Goal: Task Accomplishment & Management: Use online tool/utility

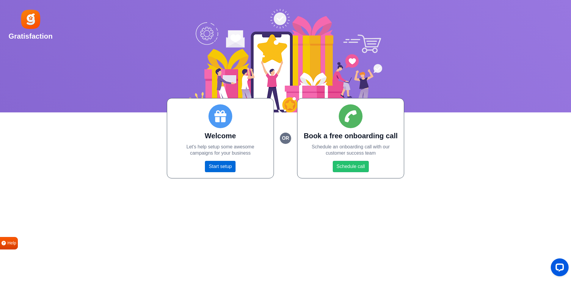
click at [222, 168] on link "Start setup" at bounding box center [220, 166] width 31 height 11
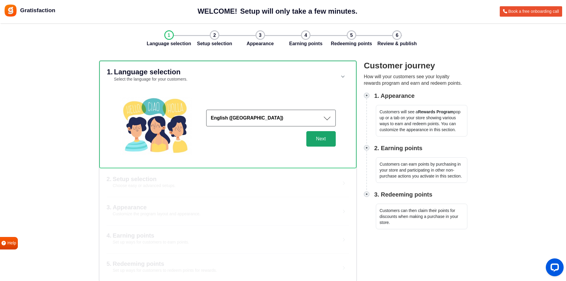
click at [326, 144] on button "Next" at bounding box center [320, 138] width 29 height 15
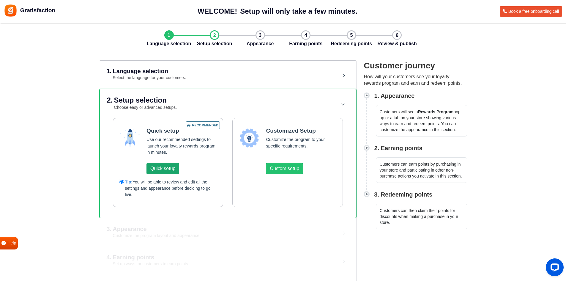
click at [167, 169] on button "Quick setup" at bounding box center [163, 168] width 33 height 11
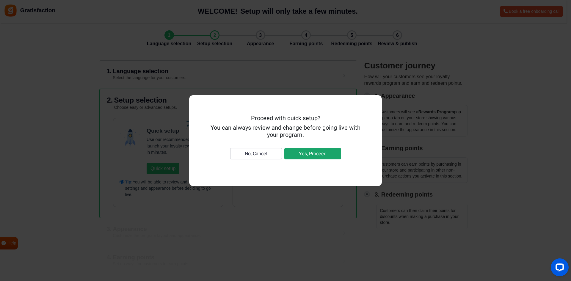
click at [315, 153] on button "Yes, Proceed" at bounding box center [312, 153] width 57 height 11
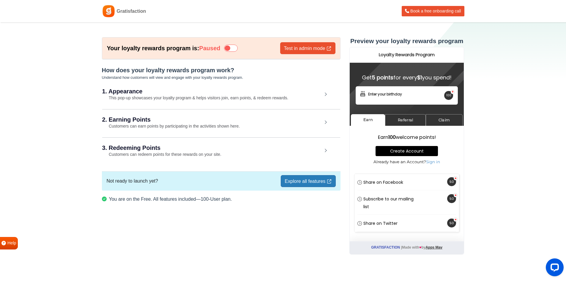
click at [233, 49] on icon at bounding box center [231, 48] width 14 height 7
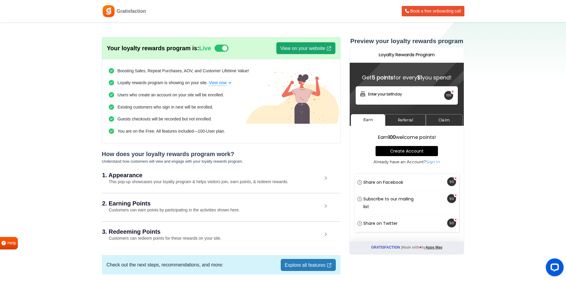
click at [289, 49] on link "View on your website" at bounding box center [305, 48] width 59 height 12
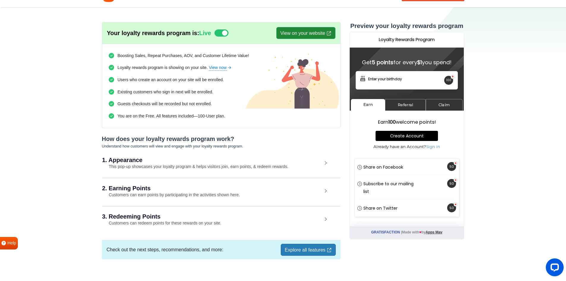
scroll to position [23, 0]
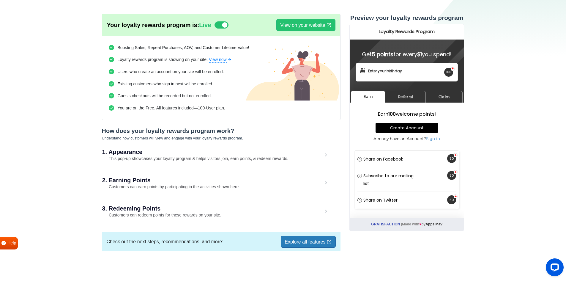
click at [292, 246] on link "Explore all features" at bounding box center [308, 242] width 55 height 12
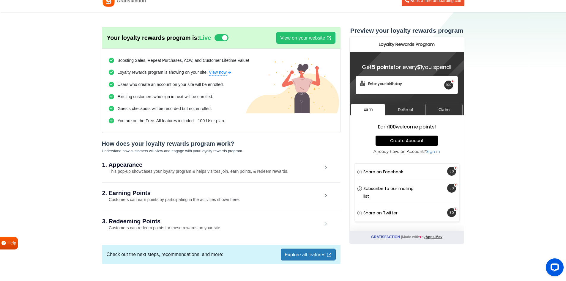
scroll to position [0, 0]
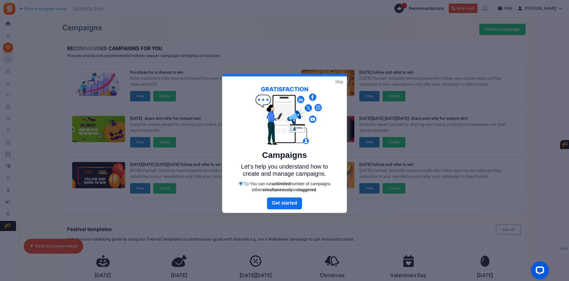
click at [340, 83] on link "Skip" at bounding box center [340, 82] width 8 height 6
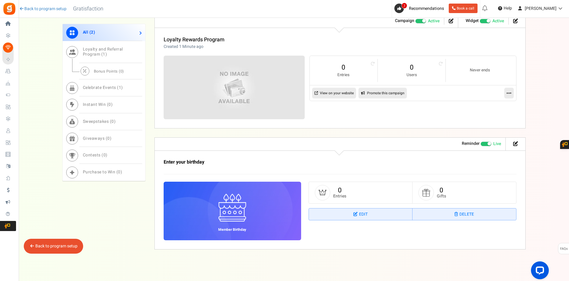
scroll to position [332, 0]
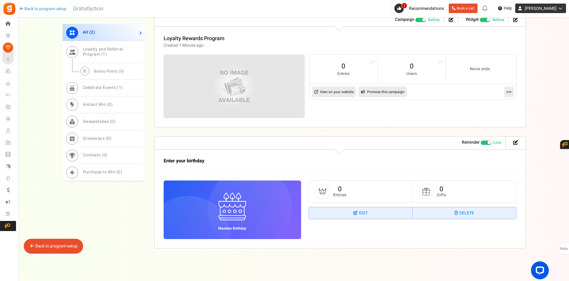
click at [541, 5] on link "[PERSON_NAME]" at bounding box center [541, 9] width 51 height 10
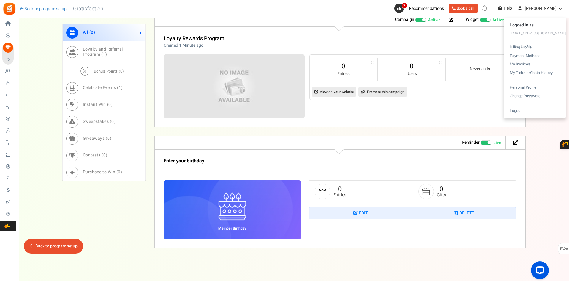
click at [523, 194] on div "Enter your birthday Member Birthday 0 Entries 0 Gifts Edit Delete" at bounding box center [341, 198] width 372 height 99
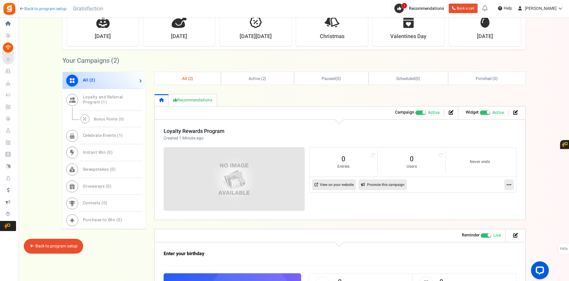
scroll to position [243, 0]
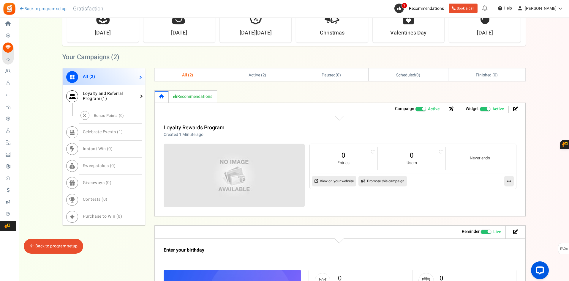
click at [103, 99] on span "1" at bounding box center [104, 98] width 3 height 6
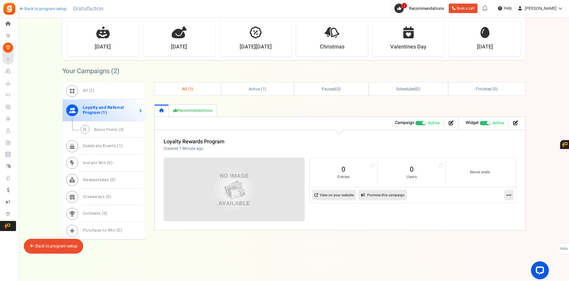
scroll to position [229, 0]
click at [113, 143] on span "Celebrate Events ( 1 )" at bounding box center [103, 146] width 40 height 6
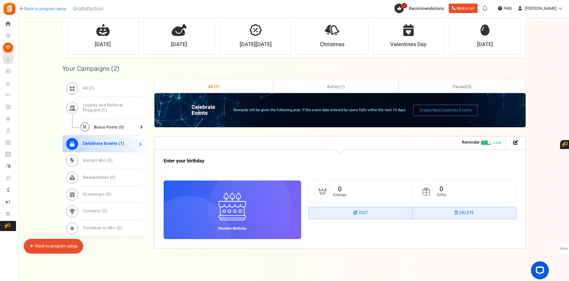
click at [106, 128] on span "Bonus Points ( 0 )" at bounding box center [109, 127] width 30 height 6
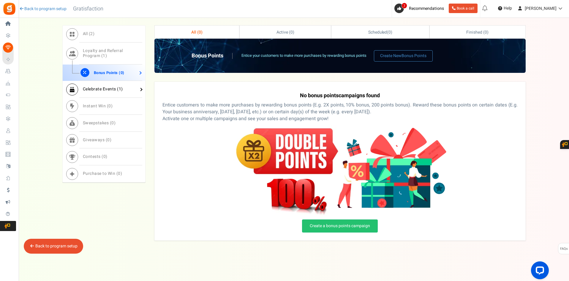
scroll to position [287, 0]
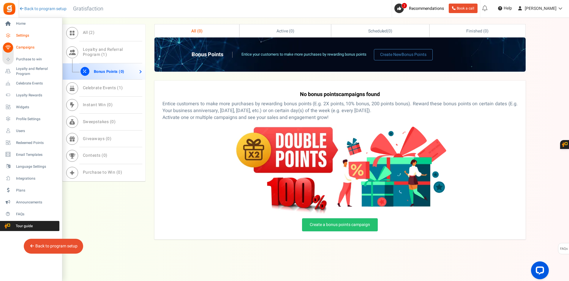
click at [17, 37] on span "Settings" at bounding box center [37, 35] width 42 height 5
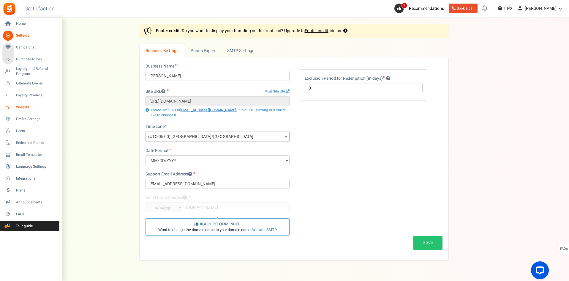
click at [24, 108] on span "Widgets" at bounding box center [37, 107] width 42 height 5
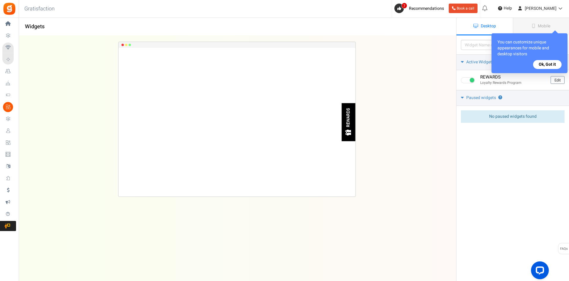
click at [539, 66] on button "Ok, Got it" at bounding box center [548, 64] width 29 height 9
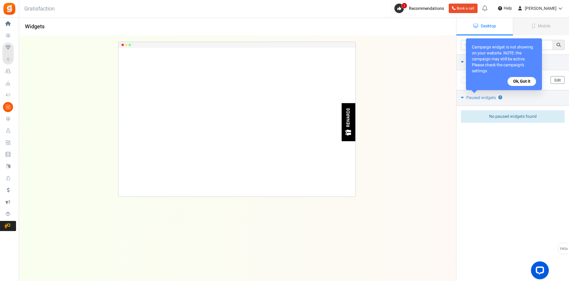
click at [524, 84] on button "Ok, Got it" at bounding box center [522, 81] width 29 height 9
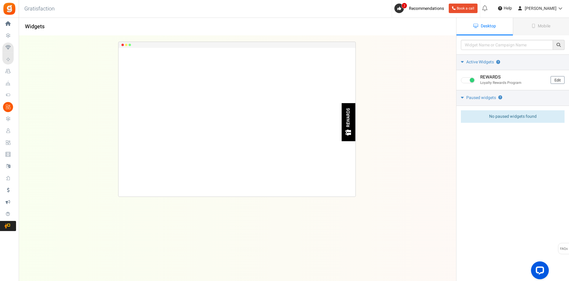
click at [495, 116] on span "No paused widgets found" at bounding box center [514, 116] width 48 height 6
drag, startPoint x: 535, startPoint y: 29, endPoint x: 538, endPoint y: 29, distance: 3.6
click at [538, 29] on link "Mobile" at bounding box center [541, 27] width 56 height 18
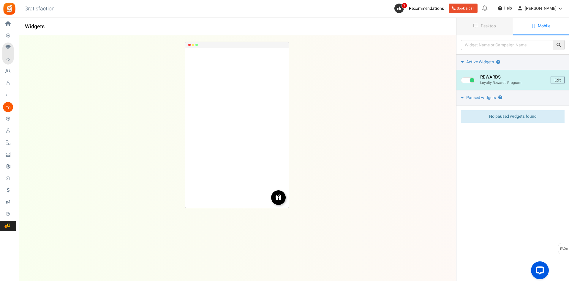
click at [555, 79] on link "Edit" at bounding box center [558, 80] width 14 height 8
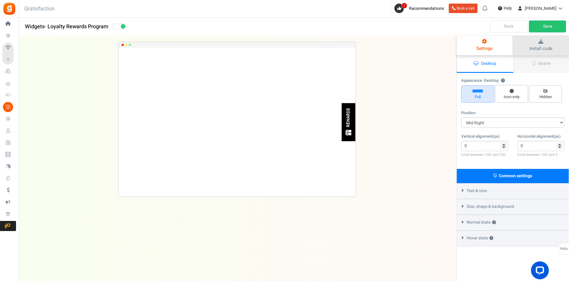
click at [552, 40] on icon at bounding box center [541, 41] width 45 height 5
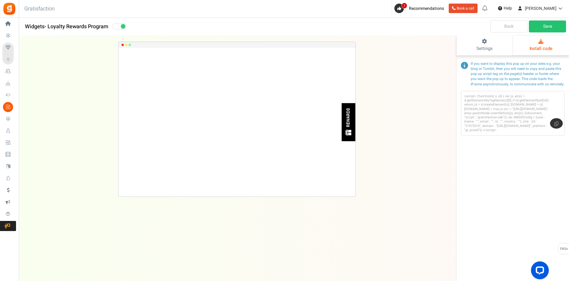
click at [555, 126] on link at bounding box center [556, 123] width 13 height 10
click at [480, 50] on span "Settings" at bounding box center [485, 48] width 16 height 7
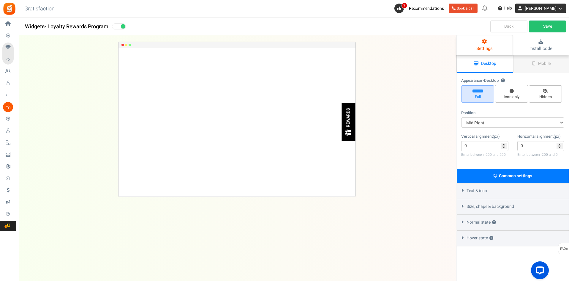
click at [541, 6] on span "[PERSON_NAME]" at bounding box center [541, 8] width 32 height 6
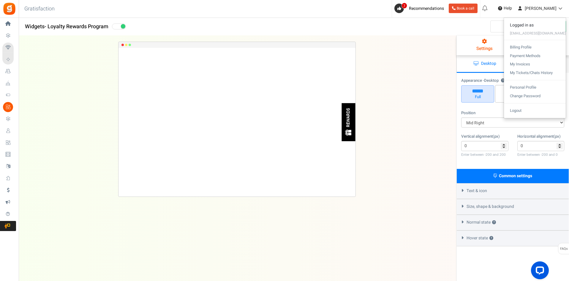
click at [405, 92] on div "REWARDS Loading.. × To configure LightBox layout please Click here" at bounding box center [237, 146] width 457 height 221
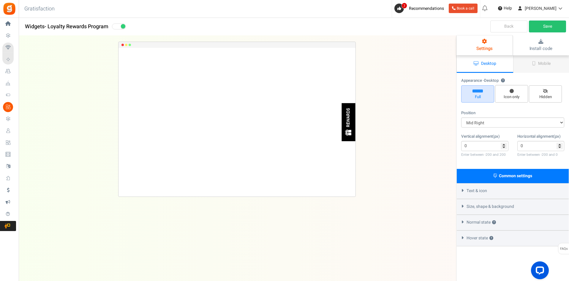
click at [477, 194] on span "Text & icon" at bounding box center [477, 191] width 21 height 6
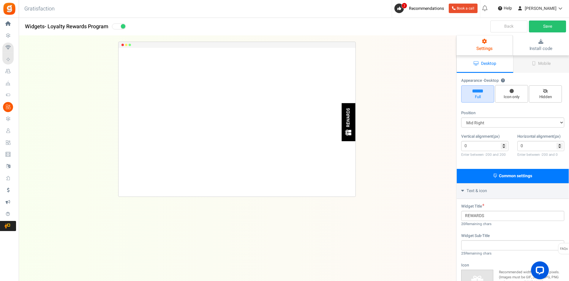
click at [477, 195] on div "Text & icon" at bounding box center [513, 191] width 112 height 16
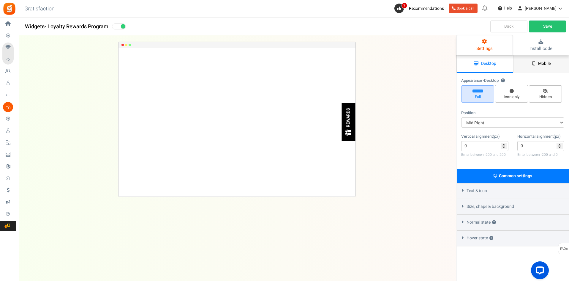
click at [531, 67] on link "Mobile" at bounding box center [542, 64] width 56 height 18
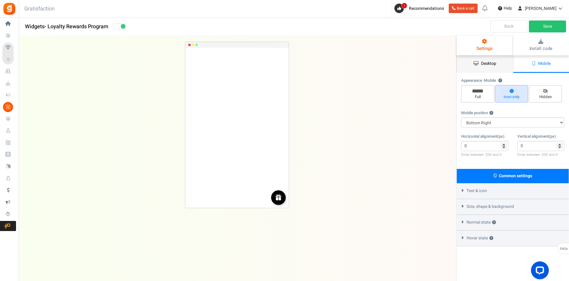
click at [487, 67] on link "Desktop" at bounding box center [485, 64] width 56 height 18
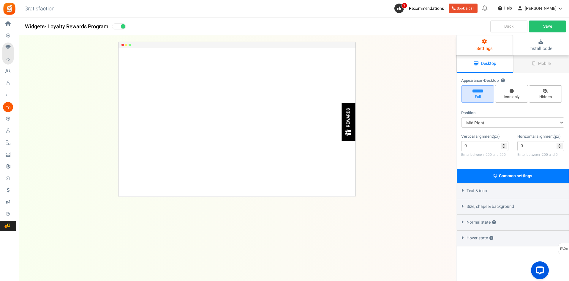
click at [492, 45] on span "Settings" at bounding box center [485, 48] width 16 height 7
click at [555, 47] on link "Install code" at bounding box center [541, 45] width 56 height 20
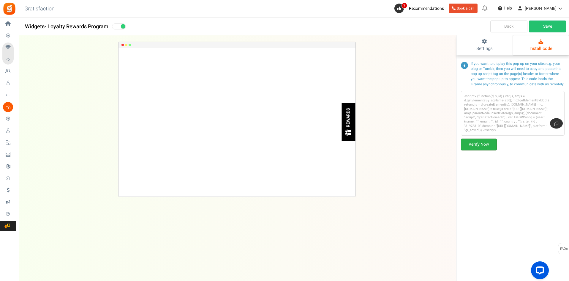
click at [490, 143] on link "Verify Now" at bounding box center [479, 145] width 36 height 12
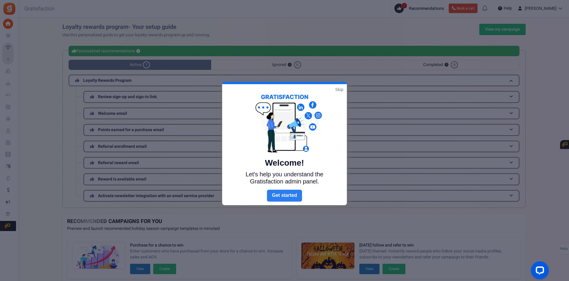
click at [283, 193] on link "Next" at bounding box center [284, 196] width 35 height 12
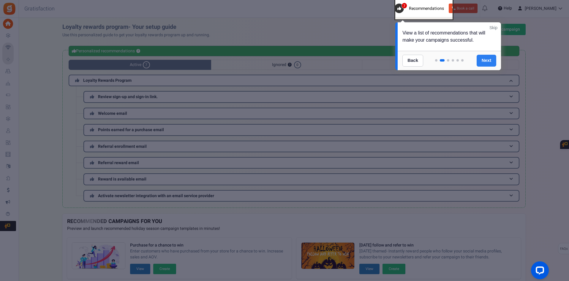
click at [487, 63] on link "Next" at bounding box center [487, 61] width 20 height 12
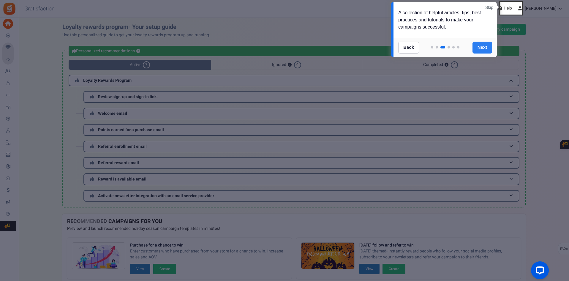
click at [483, 50] on link "Next" at bounding box center [483, 48] width 20 height 12
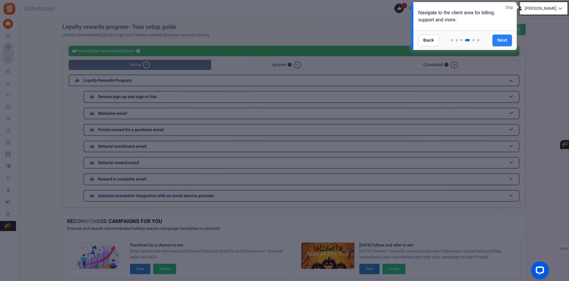
click at [503, 40] on link "Next" at bounding box center [503, 40] width 20 height 12
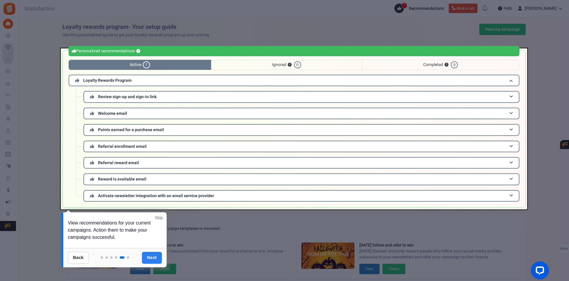
click at [154, 258] on link "Next" at bounding box center [152, 258] width 20 height 12
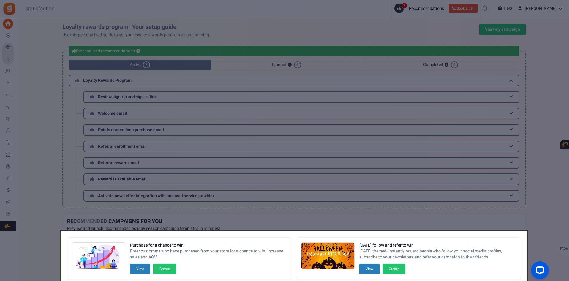
scroll to position [136, 0]
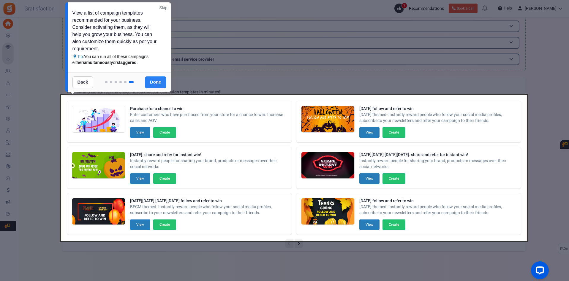
click at [154, 81] on link "Done" at bounding box center [155, 82] width 21 height 12
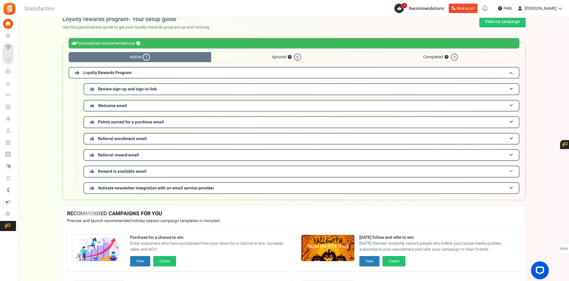
scroll to position [0, 0]
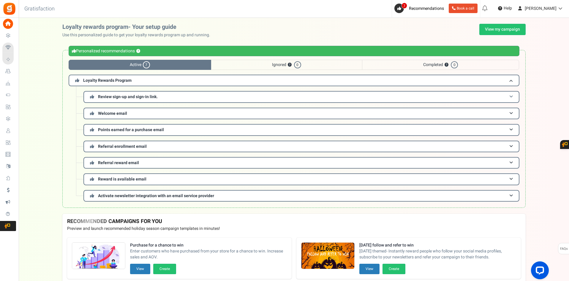
click at [117, 97] on span "Review sign-up and sign-in link." at bounding box center [128, 97] width 60 height 6
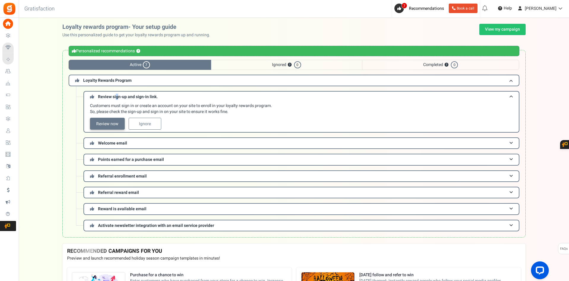
click at [106, 122] on link "Review now" at bounding box center [107, 124] width 35 height 12
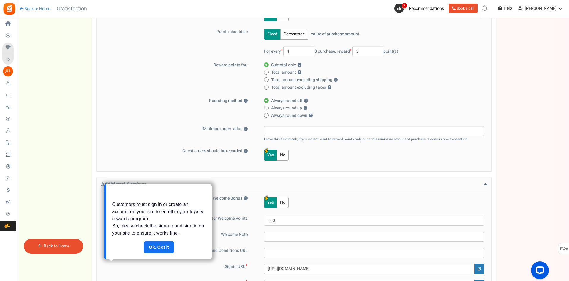
scroll to position [223, 0]
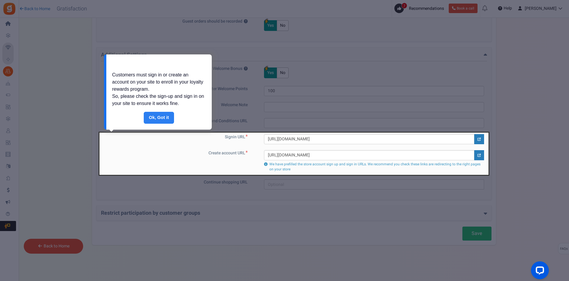
click at [161, 117] on link "Done" at bounding box center [159, 118] width 30 height 12
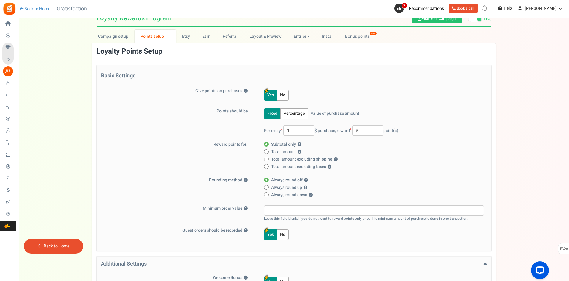
scroll to position [0, 0]
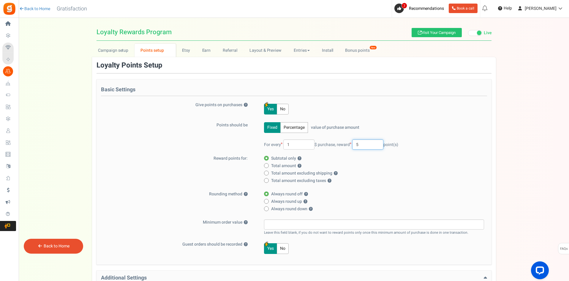
click at [374, 146] on input "5" at bounding box center [368, 144] width 31 height 10
click at [483, 130] on div "Fixed Percentage value of purchase amount 100 % of purchase amount. For every 1…" at bounding box center [371, 138] width 228 height 33
click at [376, 144] on input "text" at bounding box center [368, 144] width 31 height 10
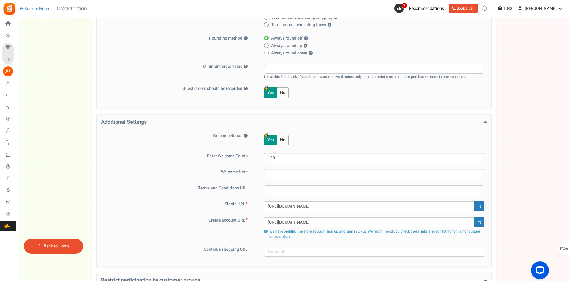
scroll to position [223, 0]
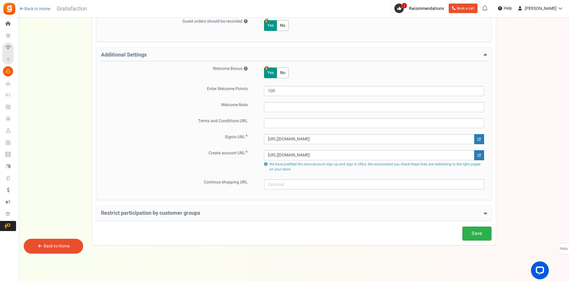
type input "1"
click at [487, 230] on link "Save" at bounding box center [477, 233] width 29 height 14
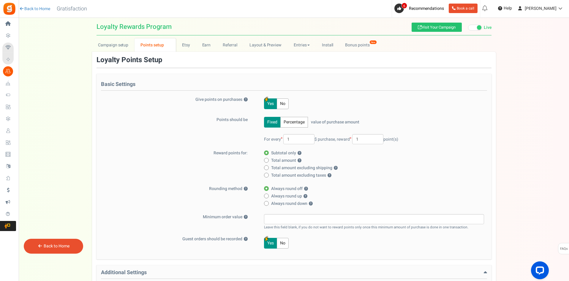
scroll to position [0, 0]
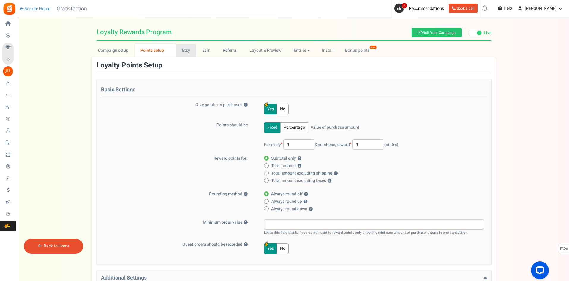
click at [180, 54] on link "Etsy" at bounding box center [186, 50] width 20 height 13
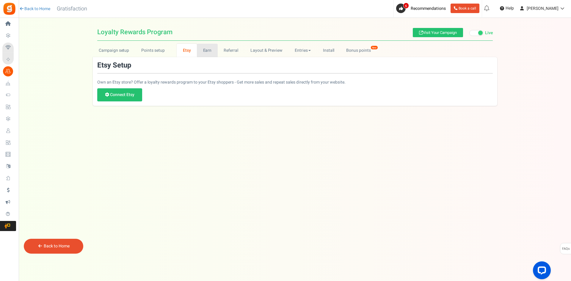
click at [209, 50] on link "Earn" at bounding box center [207, 50] width 21 height 13
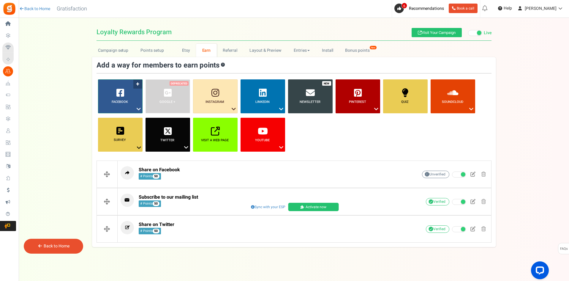
click at [136, 107] on icon at bounding box center [138, 109] width 7 height 8
click at [125, 97] on link "Facebook ?" at bounding box center [120, 96] width 45 height 34
click at [136, 84] on link "Facebook ?" at bounding box center [120, 96] width 45 height 34
click at [123, 126] on link "Share on Facebook" at bounding box center [121, 127] width 48 height 7
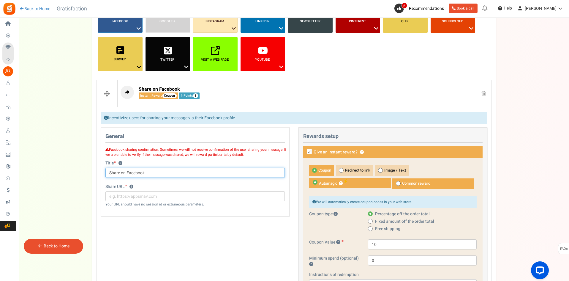
scroll to position [89, 0]
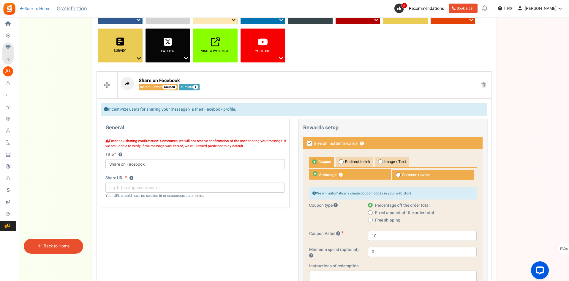
click at [132, 209] on div "General Facebook sharing confirmation: Sometimes, we will not receive confirmat…" at bounding box center [195, 166] width 198 height 95
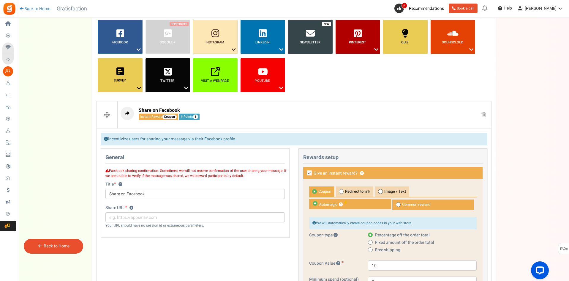
click at [306, 42] on b "Newsletter" at bounding box center [310, 42] width 21 height 5
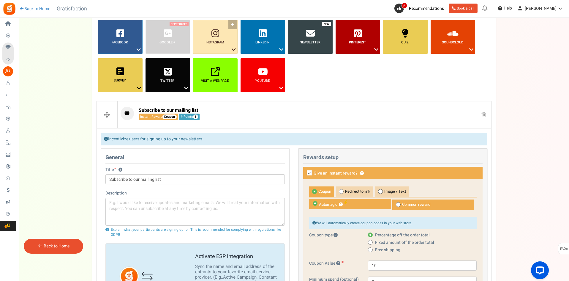
click at [224, 47] on link "Instagram ?" at bounding box center [215, 37] width 45 height 34
click at [214, 61] on link "Follow on Instagram" at bounding box center [216, 60] width 48 height 7
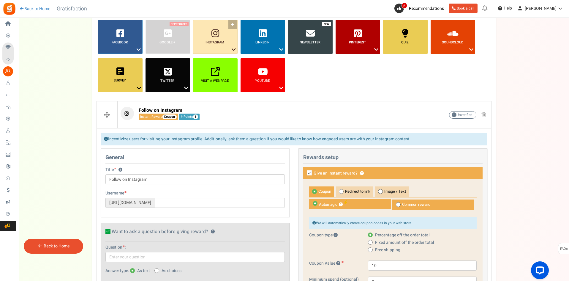
click at [225, 48] on link "Instagram ?" at bounding box center [215, 37] width 45 height 34
click at [221, 66] on link "Like a Photo or Video" at bounding box center [216, 67] width 48 height 7
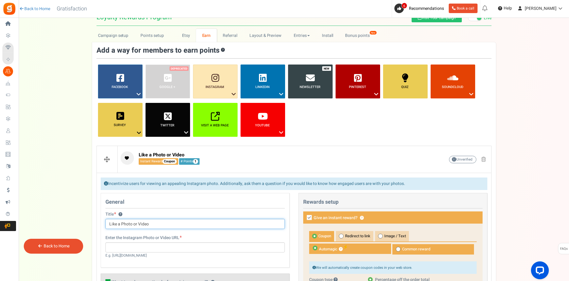
scroll to position [0, 0]
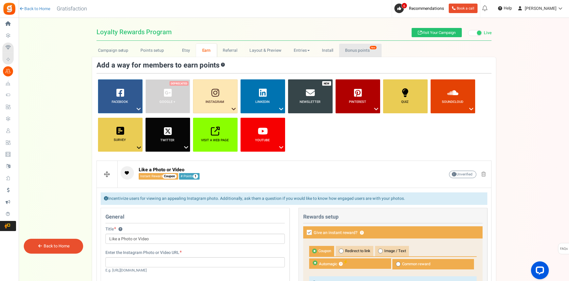
click at [349, 51] on link "Bonus points New" at bounding box center [360, 50] width 43 height 13
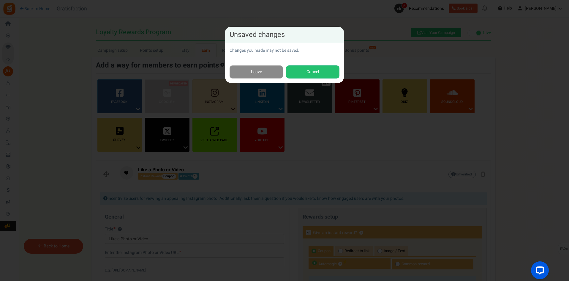
click at [257, 72] on link "Leave" at bounding box center [257, 71] width 54 height 13
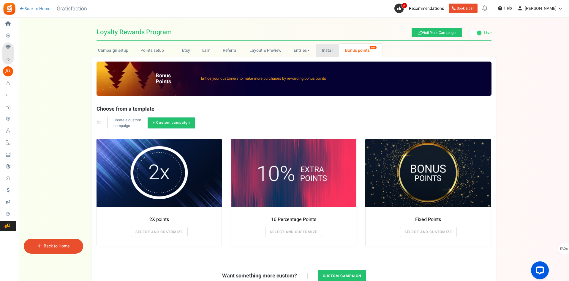
click at [324, 48] on link "Install" at bounding box center [327, 50] width 23 height 13
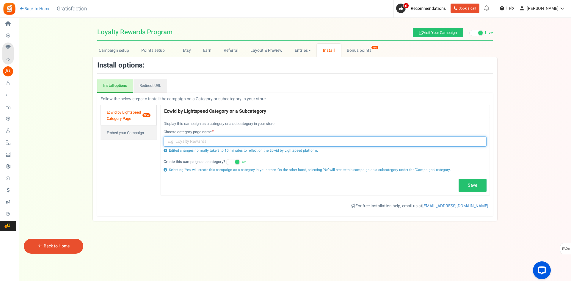
click at [208, 142] on input "text" at bounding box center [324, 141] width 323 height 10
type input "Rewards"
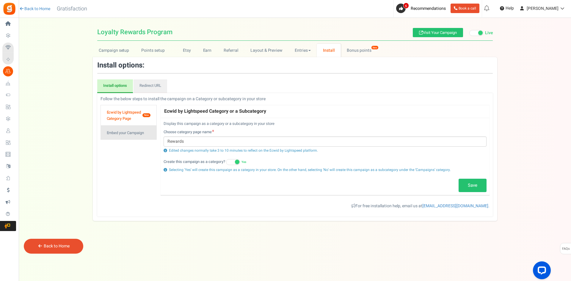
click at [130, 133] on link "Embed your Campaign" at bounding box center [128, 132] width 56 height 14
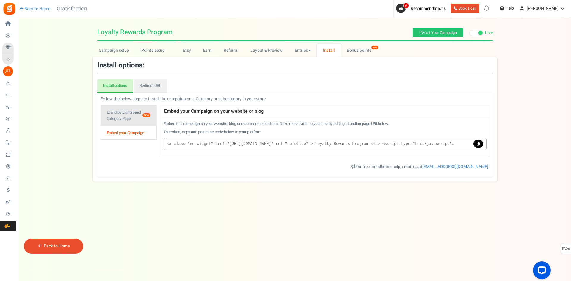
click at [136, 121] on link "Ecwid by Lightspeed Category Page New" at bounding box center [128, 115] width 56 height 21
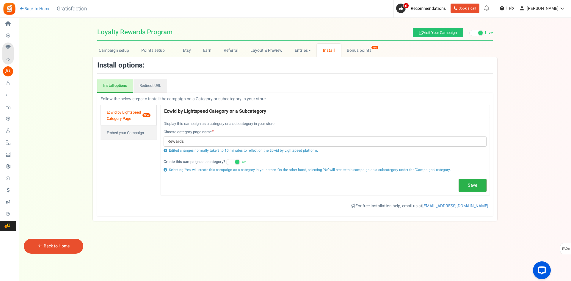
click at [474, 188] on link "Save" at bounding box center [472, 186] width 28 height 14
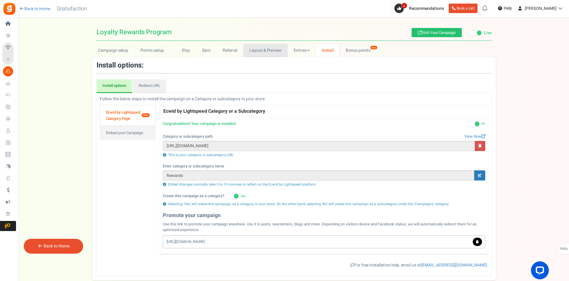
click at [267, 55] on link "Layout & Preview" at bounding box center [265, 50] width 44 height 13
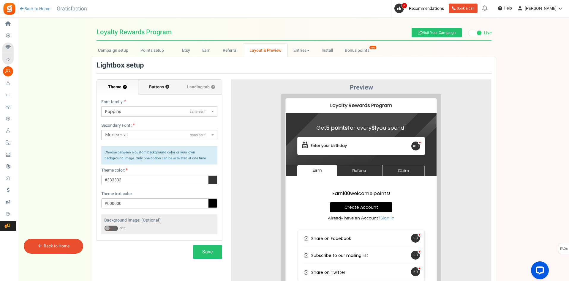
click at [157, 88] on span "Buttons" at bounding box center [156, 87] width 15 height 6
click at [0, 0] on input "Buttons ?" at bounding box center [0, 0] width 0 height 0
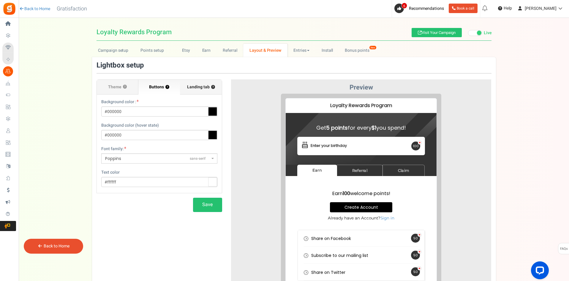
click at [204, 89] on span "Landing tab ?" at bounding box center [201, 87] width 28 height 6
click at [0, 0] on input "Landing tab ?" at bounding box center [0, 0] width 0 height 0
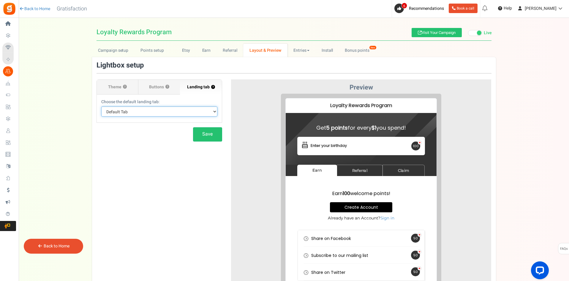
click at [154, 110] on select "Default Tab Earn Referral Claim" at bounding box center [159, 111] width 116 height 10
click at [128, 168] on div "Theme ? Font family: ABeeZeesans-serif ADLaM Displaydisplay AR One Sanssans-ser…" at bounding box center [294, 188] width 404 height 253
click at [134, 112] on select "Default Tab Earn Referral Claim" at bounding box center [159, 111] width 116 height 10
click at [139, 169] on div "Theme ? Font family: ABeeZeesans-serif ADLaM Displaydisplay AR One Sanssans-ser…" at bounding box center [294, 188] width 404 height 253
click at [170, 87] on label "Buttons ?" at bounding box center [160, 87] width 42 height 15
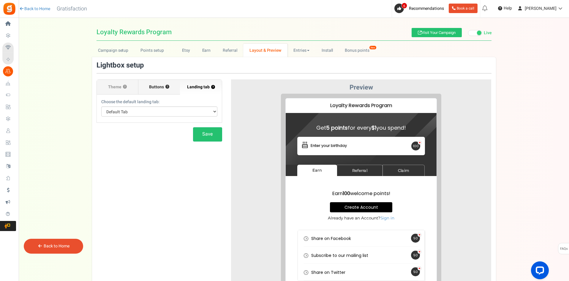
click at [0, 0] on input "Buttons ?" at bounding box center [0, 0] width 0 height 0
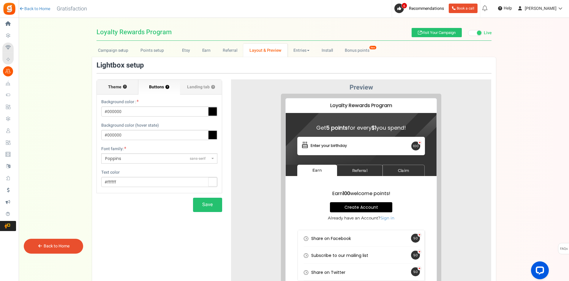
click at [114, 87] on span "Theme" at bounding box center [114, 87] width 13 height 6
click at [0, 0] on input "Theme ?" at bounding box center [0, 0] width 0 height 0
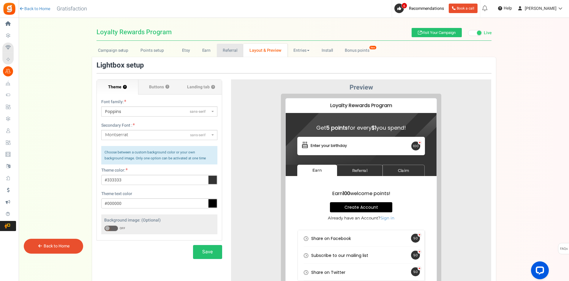
click at [235, 54] on link "Referral" at bounding box center [230, 50] width 27 height 13
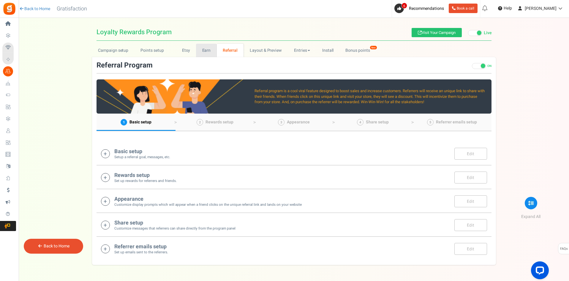
click at [210, 53] on link "Earn" at bounding box center [206, 50] width 21 height 13
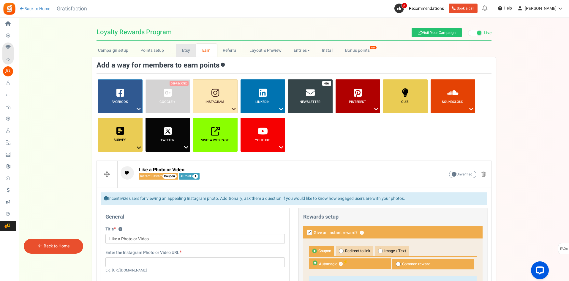
click at [181, 54] on link "Etsy" at bounding box center [186, 50] width 20 height 13
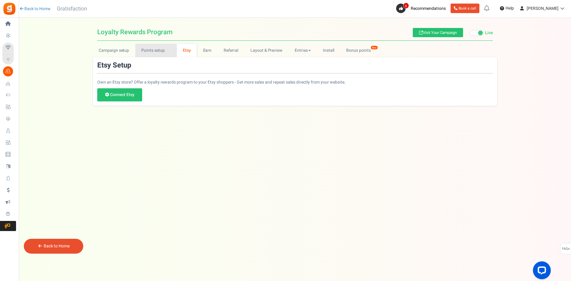
click at [157, 54] on link "Points setup New" at bounding box center [155, 50] width 41 height 13
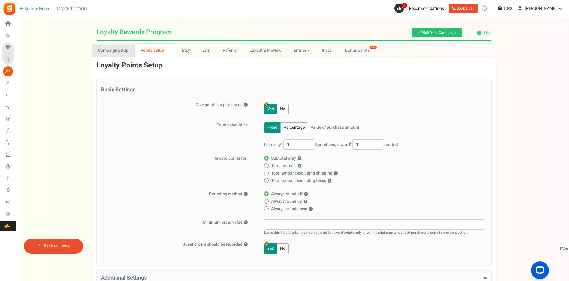
click at [121, 51] on link "Campaign setup" at bounding box center [113, 50] width 43 height 13
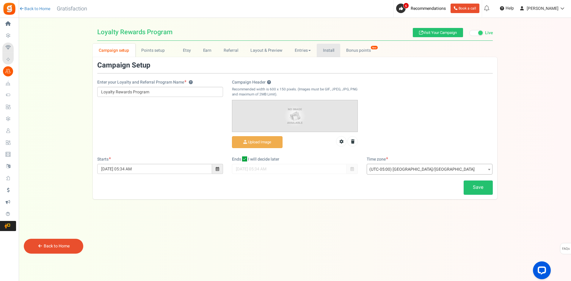
click at [335, 54] on link "Install" at bounding box center [328, 50] width 23 height 13
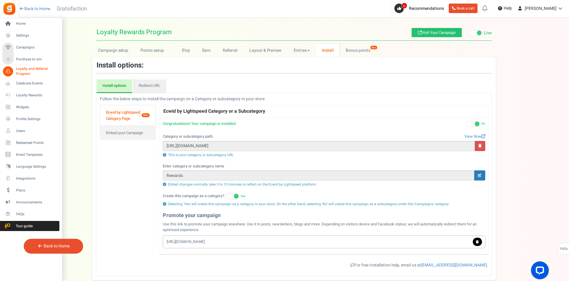
click at [28, 41] on li "Settings" at bounding box center [31, 36] width 62 height 12
click at [26, 37] on span "Settings" at bounding box center [37, 35] width 42 height 5
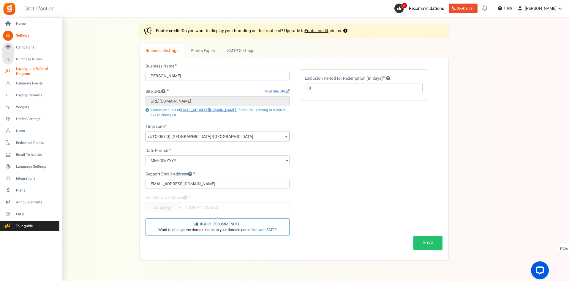
click at [40, 72] on span "Loyalty and Referral Program" at bounding box center [37, 71] width 43 height 10
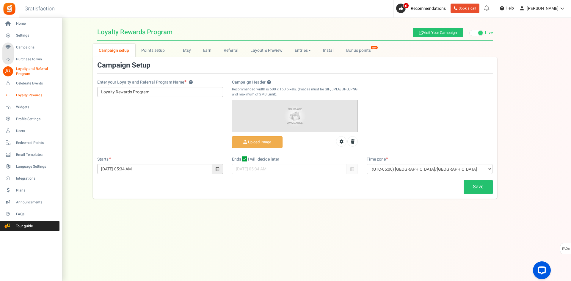
click at [24, 95] on span "Loyalty Rewards" at bounding box center [37, 95] width 42 height 5
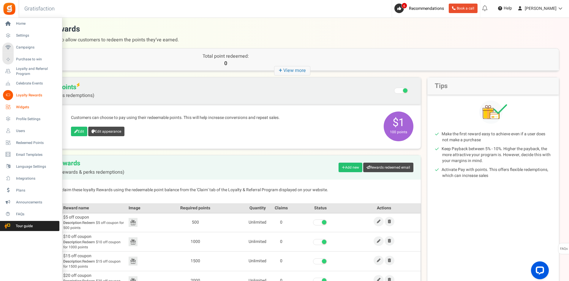
click at [19, 106] on span "Widgets" at bounding box center [37, 107] width 42 height 5
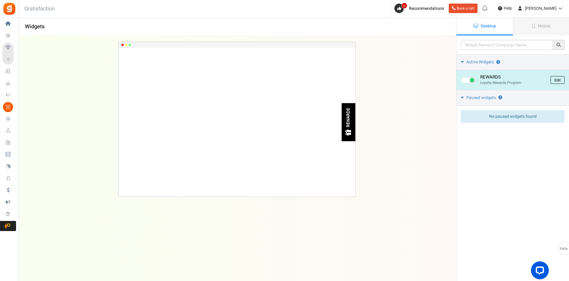
click at [560, 80] on link "Edit" at bounding box center [558, 80] width 14 height 8
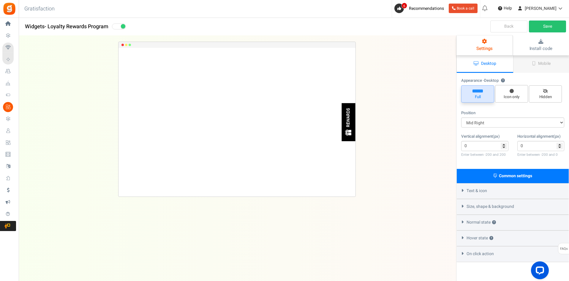
click at [484, 95] on span "Full" at bounding box center [478, 97] width 28 height 6
click at [482, 90] on input "Full" at bounding box center [480, 88] width 4 height 4
click at [511, 93] on span "Icon only" at bounding box center [511, 94] width 33 height 18
click at [512, 90] on input "Icon only" at bounding box center [514, 88] width 4 height 4
radio input "true"
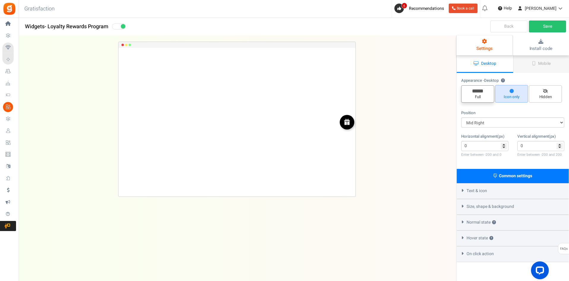
click at [482, 100] on span "Full" at bounding box center [478, 93] width 33 height 17
click at [482, 90] on input "Full" at bounding box center [480, 88] width 4 height 4
radio input "true"
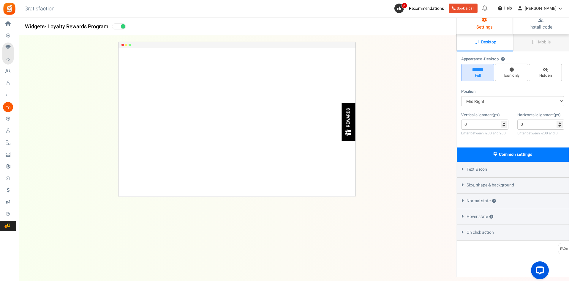
scroll to position [48, 0]
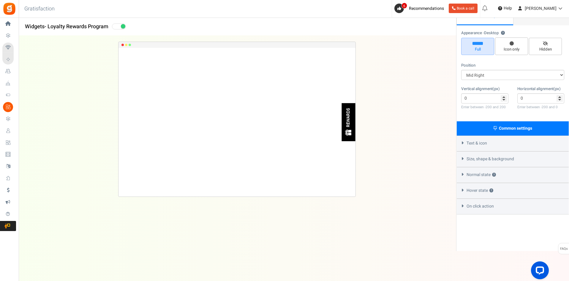
click at [479, 174] on span "Normal state ?" at bounding box center [481, 175] width 29 height 6
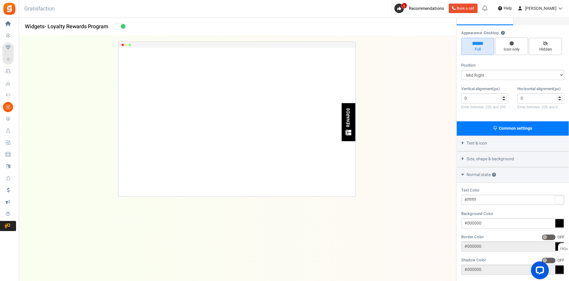
click at [479, 174] on span "Normal state ?" at bounding box center [481, 175] width 29 height 6
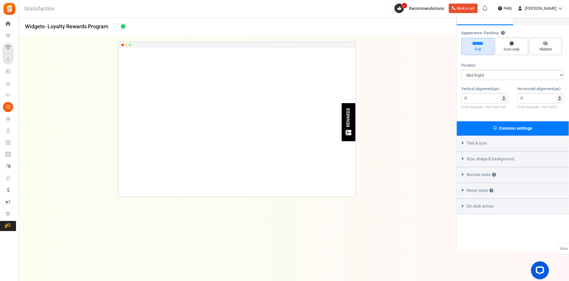
click at [476, 161] on span "Size, shape & background" at bounding box center [491, 159] width 48 height 6
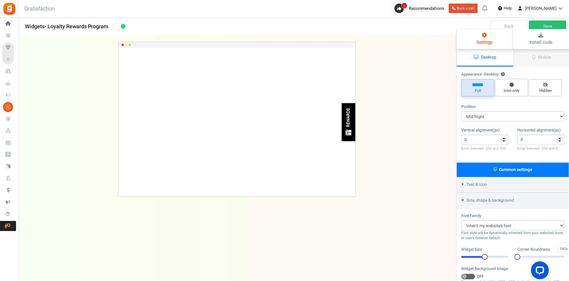
scroll to position [0, 0]
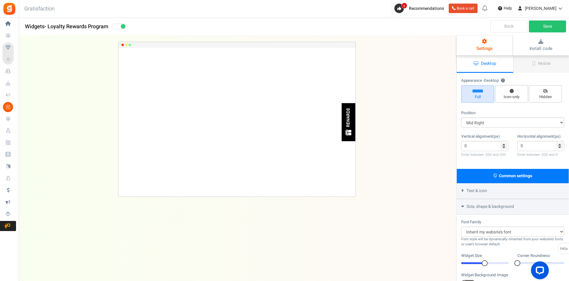
click at [480, 65] on link "Desktop" at bounding box center [485, 64] width 56 height 18
click at [483, 96] on span "Full" at bounding box center [478, 97] width 28 height 6
click at [482, 90] on input "Full" at bounding box center [480, 88] width 4 height 4
click at [545, 64] on span "Mobile" at bounding box center [545, 63] width 12 height 6
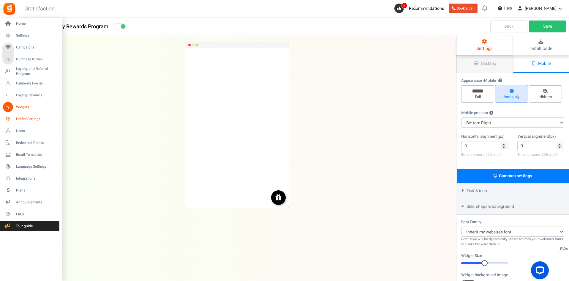
click at [27, 122] on link "Profile Settings" at bounding box center [30, 119] width 57 height 10
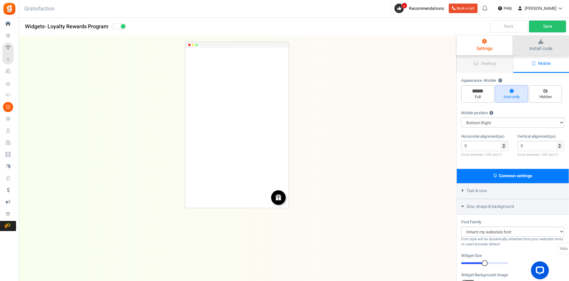
click at [525, 40] on icon at bounding box center [541, 41] width 45 height 5
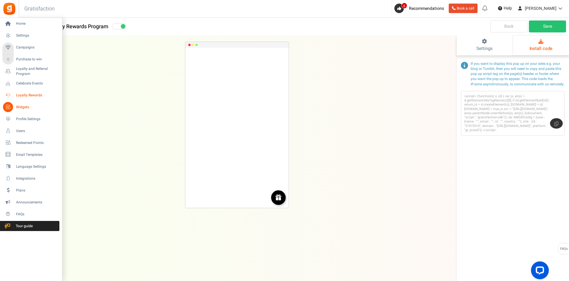
click at [38, 94] on span "Loyalty Rewards" at bounding box center [37, 95] width 42 height 5
click at [32, 47] on span "Campaigns" at bounding box center [37, 47] width 42 height 5
click at [23, 23] on span "Home" at bounding box center [37, 23] width 42 height 5
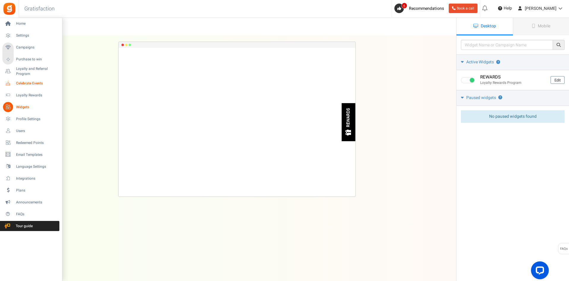
click at [18, 85] on span "Celebrate Events" at bounding box center [37, 83] width 42 height 5
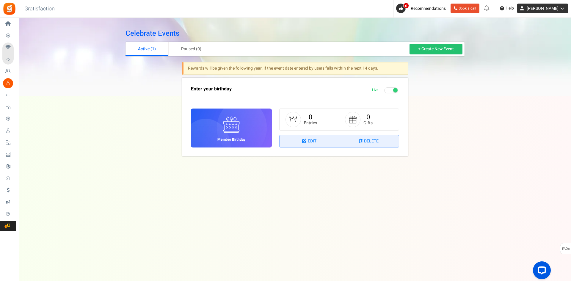
click at [544, 7] on span "[PERSON_NAME]" at bounding box center [542, 8] width 32 height 6
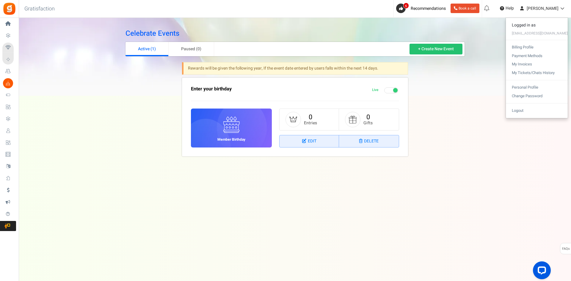
click at [472, 125] on div "Celebrate Events Active (1) Paused (0) + Create New Event Rewards will be given…" at bounding box center [295, 94] width 552 height 153
